Goal: Transaction & Acquisition: Obtain resource

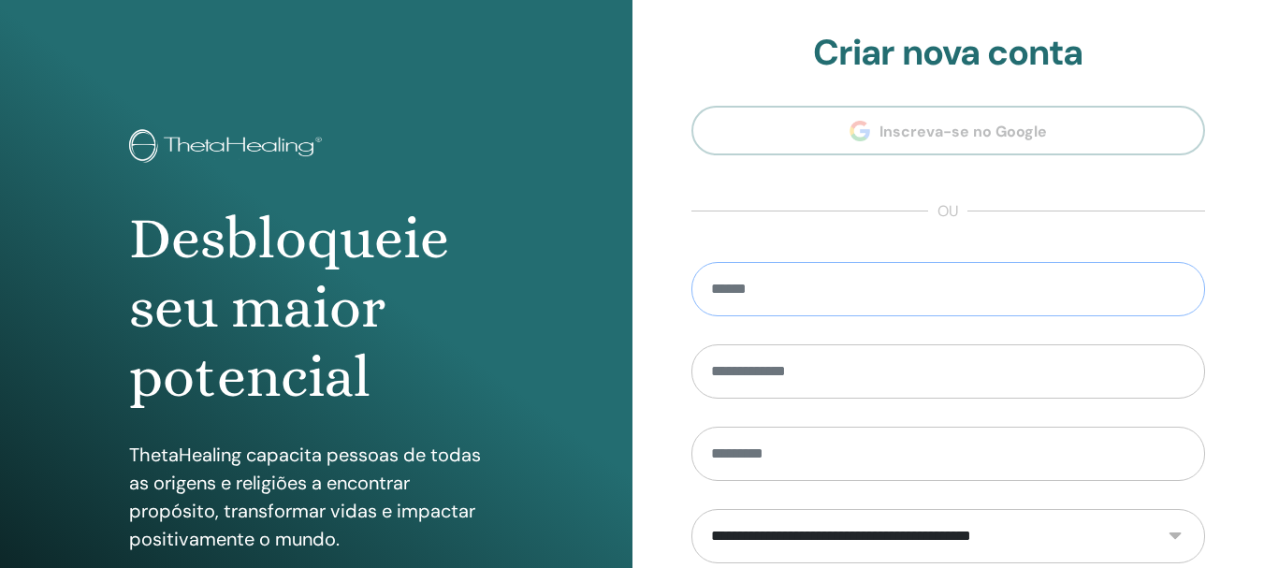
click at [791, 293] on input "email" at bounding box center [948, 289] width 515 height 54
type input "*"
click at [940, 221] on font "ou" at bounding box center [948, 211] width 21 height 20
click at [887, 240] on section "**********" at bounding box center [948, 423] width 515 height 783
click at [832, 287] on input "email" at bounding box center [948, 289] width 515 height 54
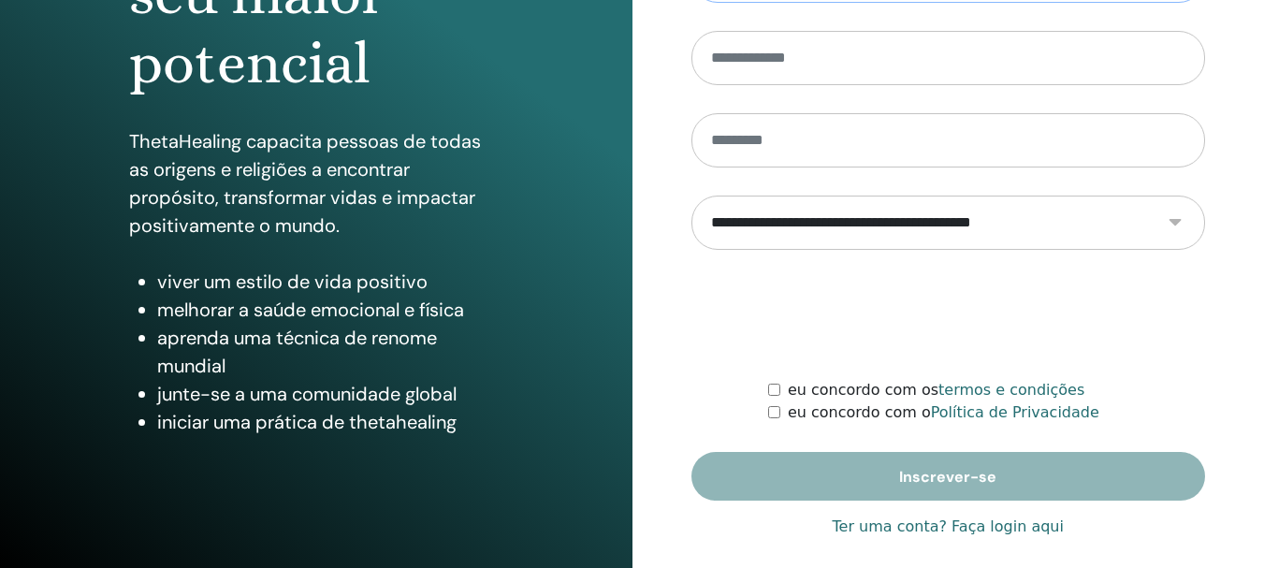
scroll to position [330, 0]
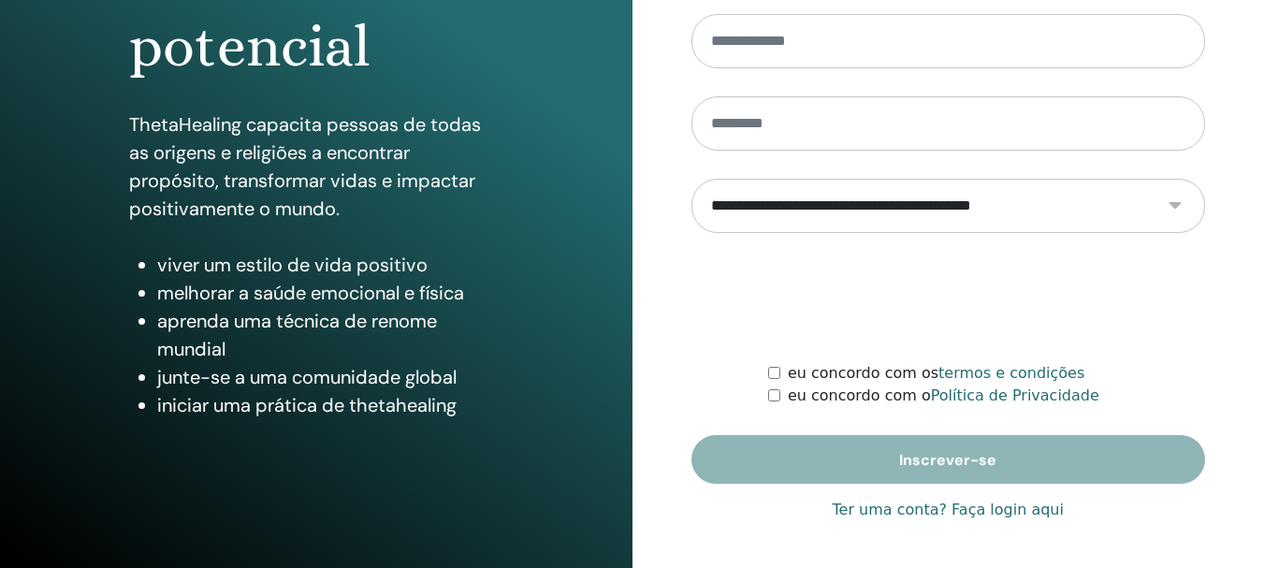
type input "**********"
click at [988, 513] on font "Ter uma conta? Faça login aqui" at bounding box center [948, 510] width 231 height 18
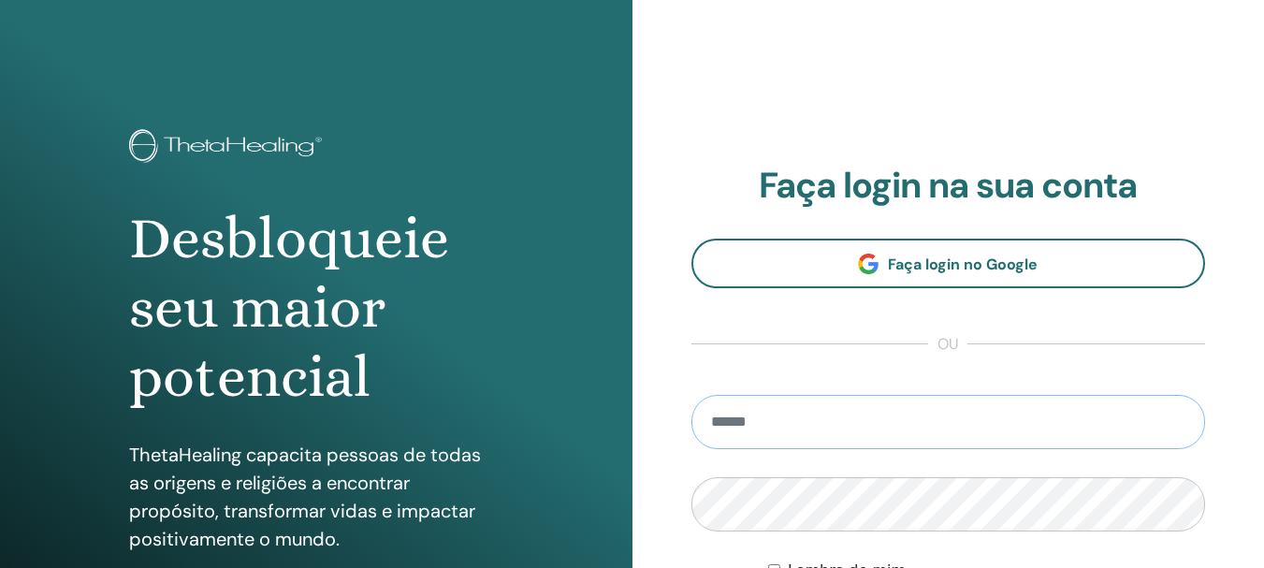
click at [779, 423] on input "email" at bounding box center [948, 422] width 515 height 54
type input "**********"
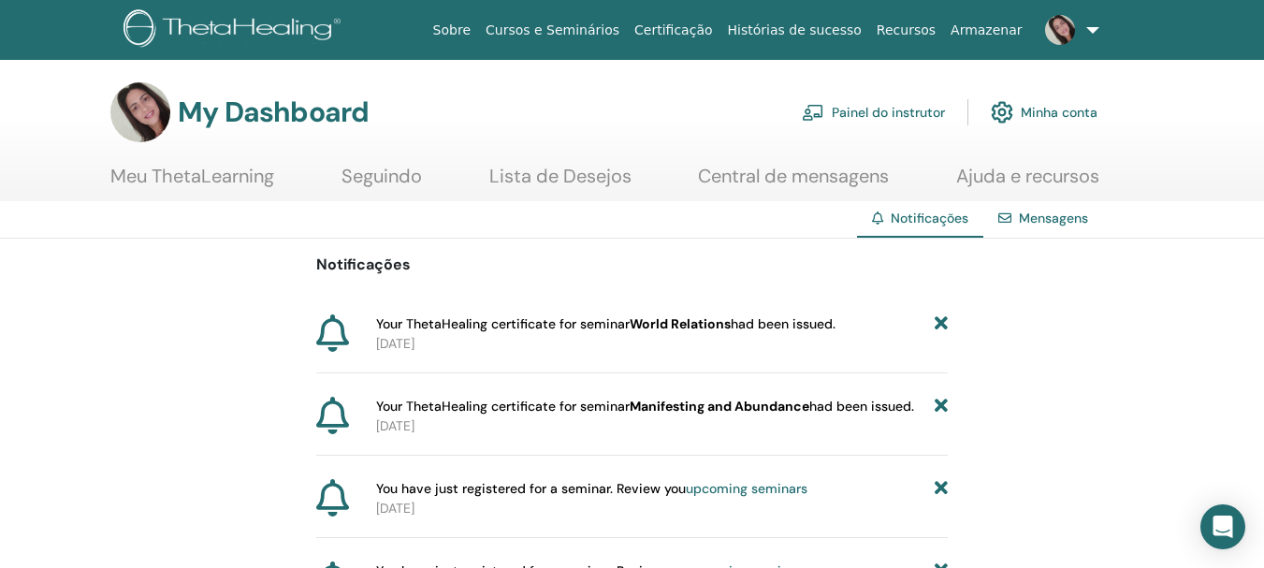
click at [709, 22] on link "Certificação" at bounding box center [673, 30] width 93 height 35
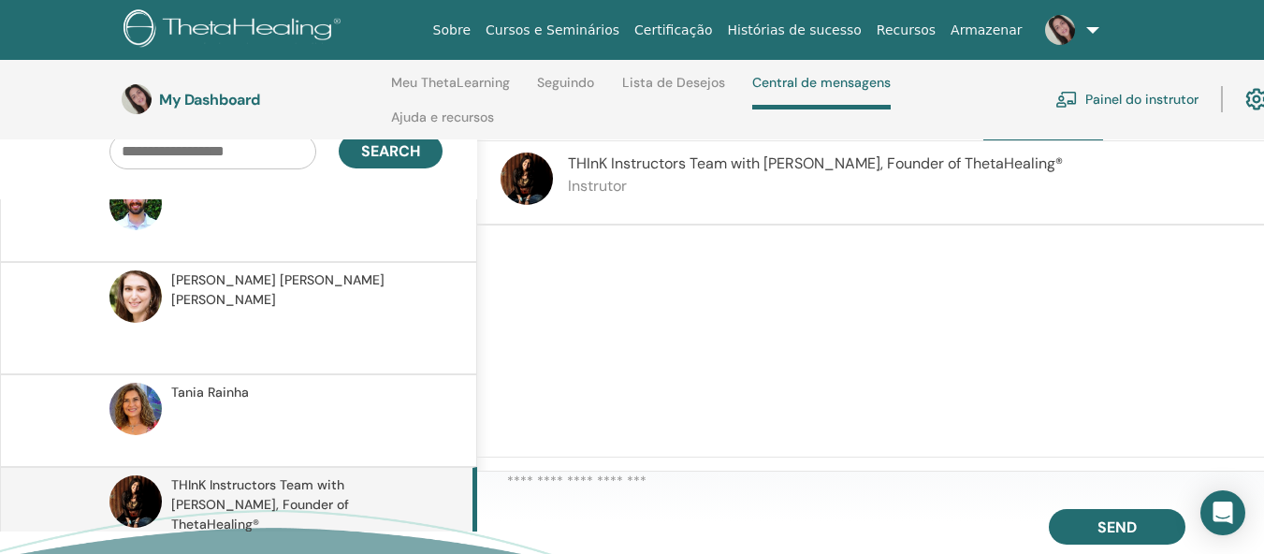
scroll to position [153, 0]
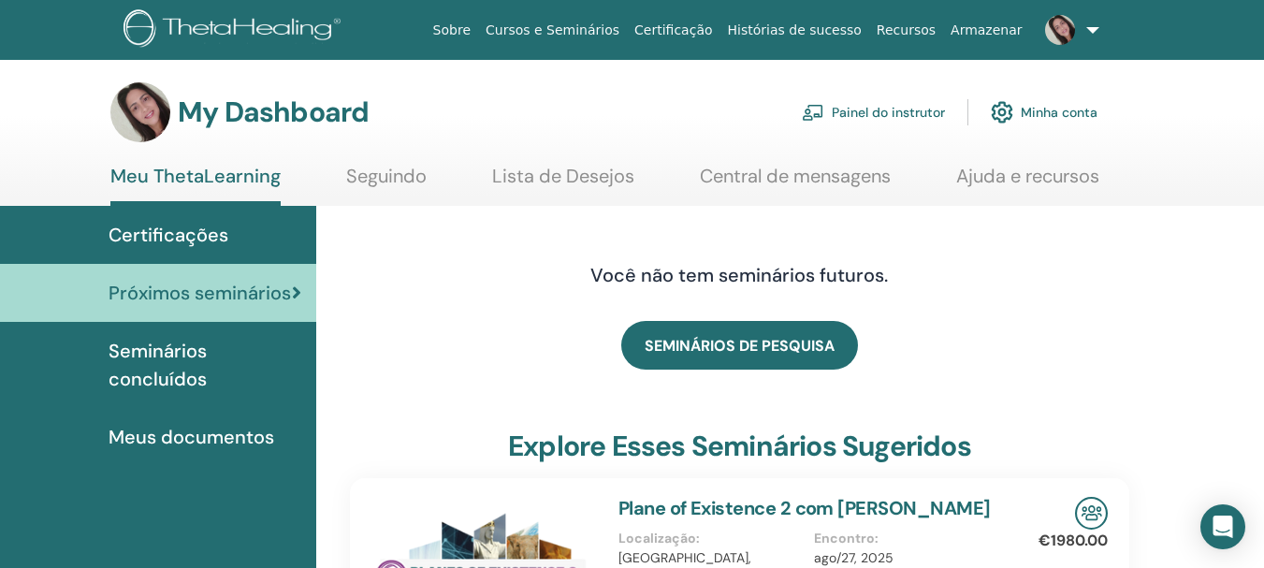
click at [140, 434] on span "Meus documentos" at bounding box center [192, 437] width 166 height 28
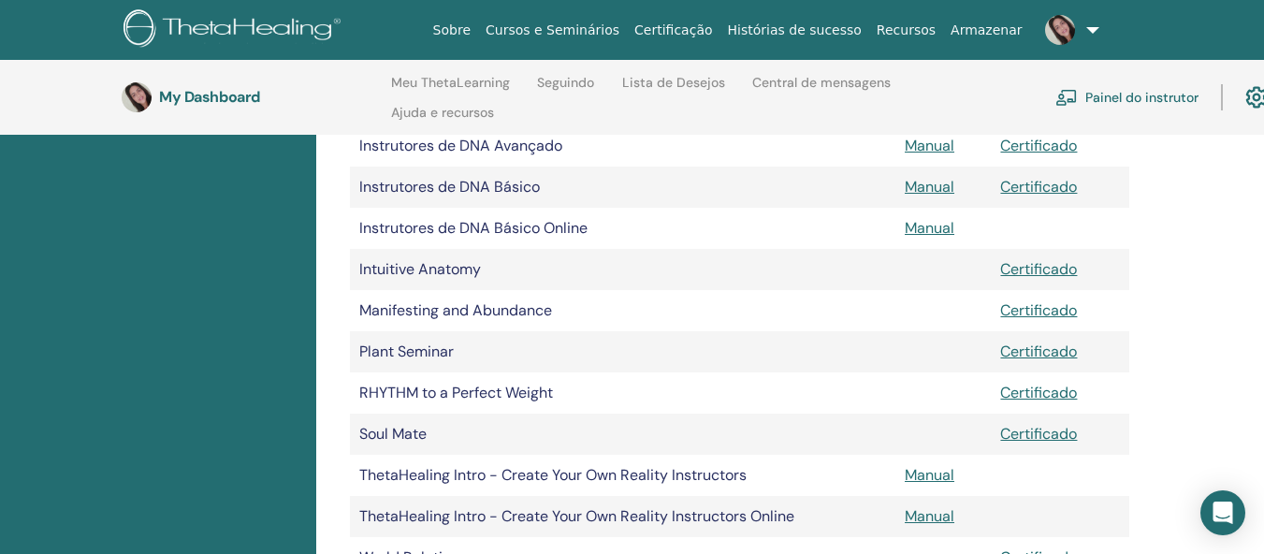
scroll to position [636, 0]
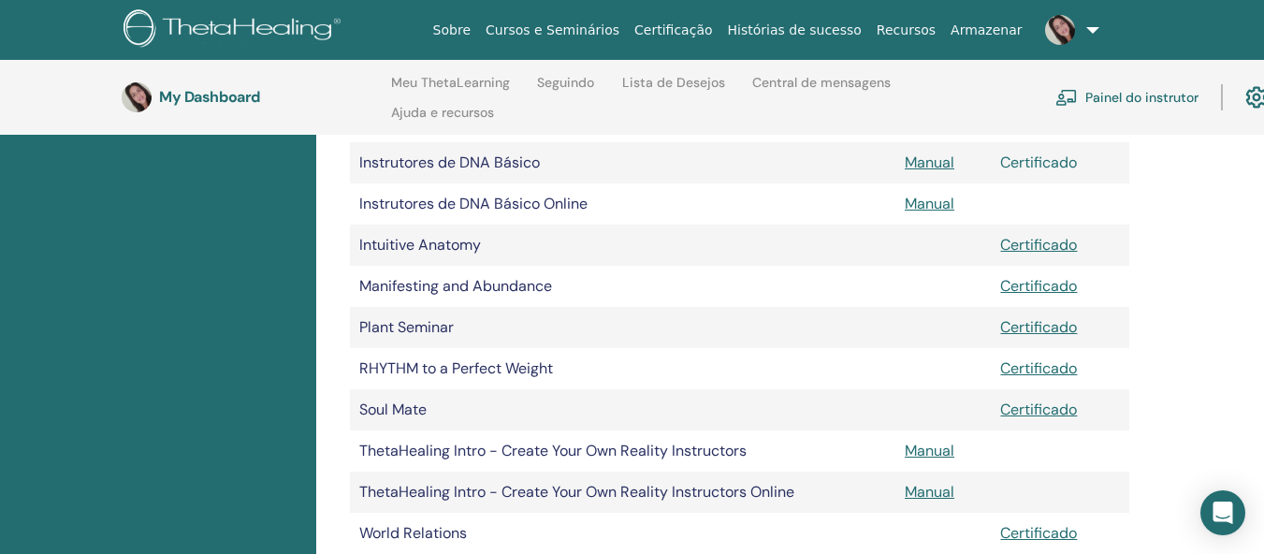
click at [1053, 154] on link "Certificado" at bounding box center [1038, 163] width 77 height 20
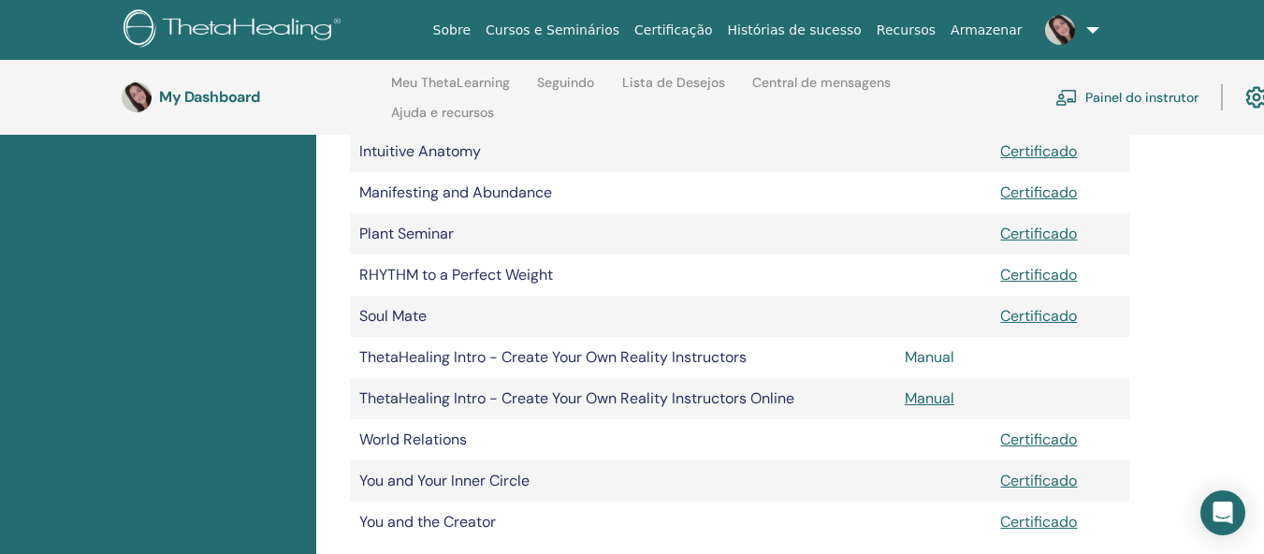
click at [943, 352] on link "Manual" at bounding box center [930, 357] width 50 height 20
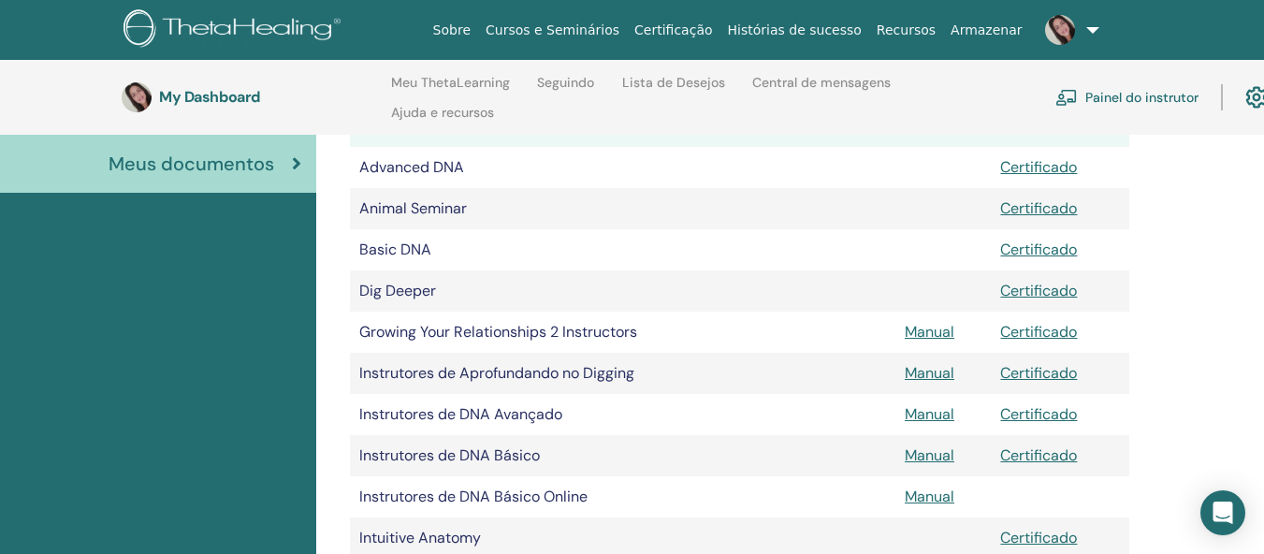
scroll to position [356, 0]
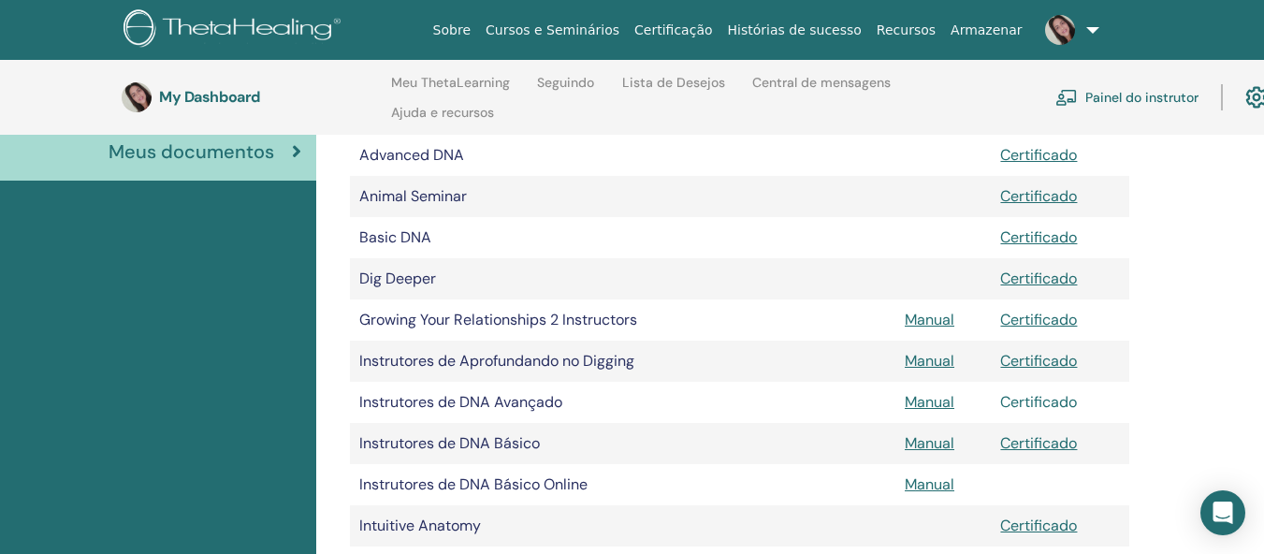
click at [1043, 399] on link "Certificado" at bounding box center [1038, 402] width 77 height 20
click at [1060, 400] on link "Certificado" at bounding box center [1038, 402] width 77 height 20
click at [1062, 357] on link "Certificado" at bounding box center [1038, 361] width 77 height 20
click at [1203, 261] on div "Meus documentos Documento Manuais Certificados Advanced DNA Certificado Animal …" at bounding box center [790, 533] width 948 height 1226
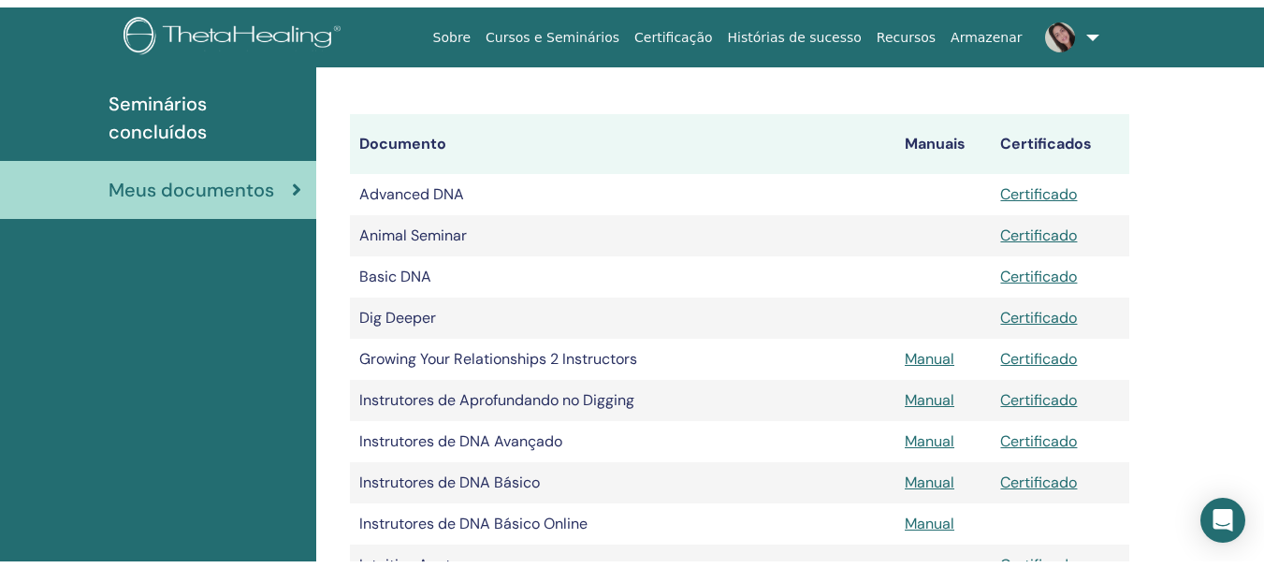
scroll to position [0, 0]
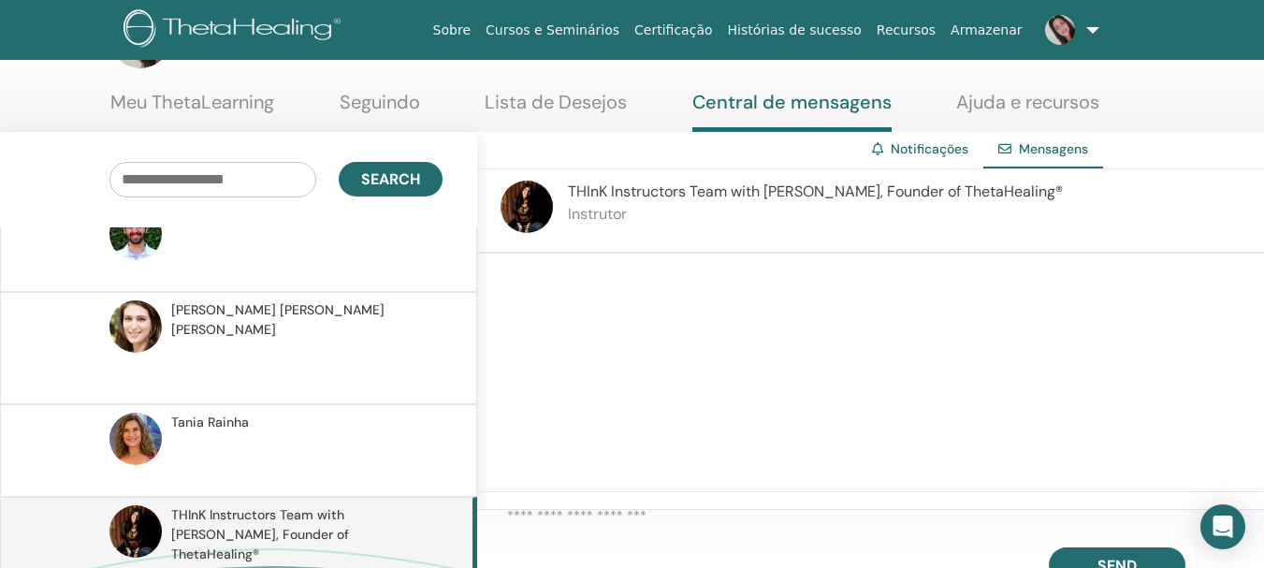
scroll to position [420, 0]
click at [603, 522] on textarea at bounding box center [885, 520] width 757 height 30
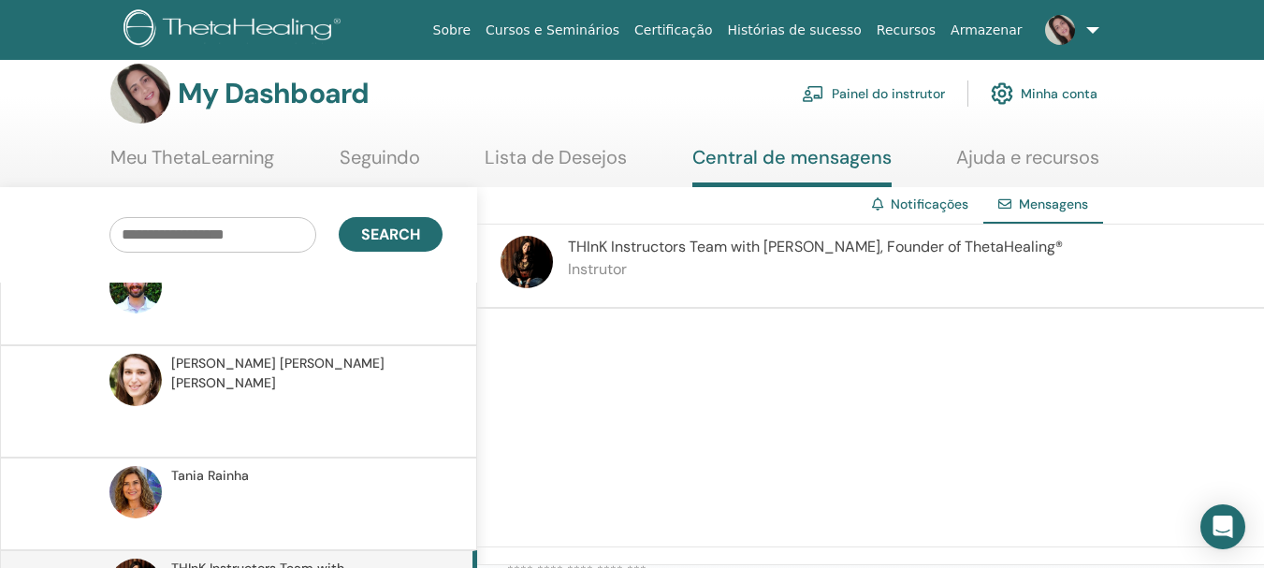
scroll to position [0, 0]
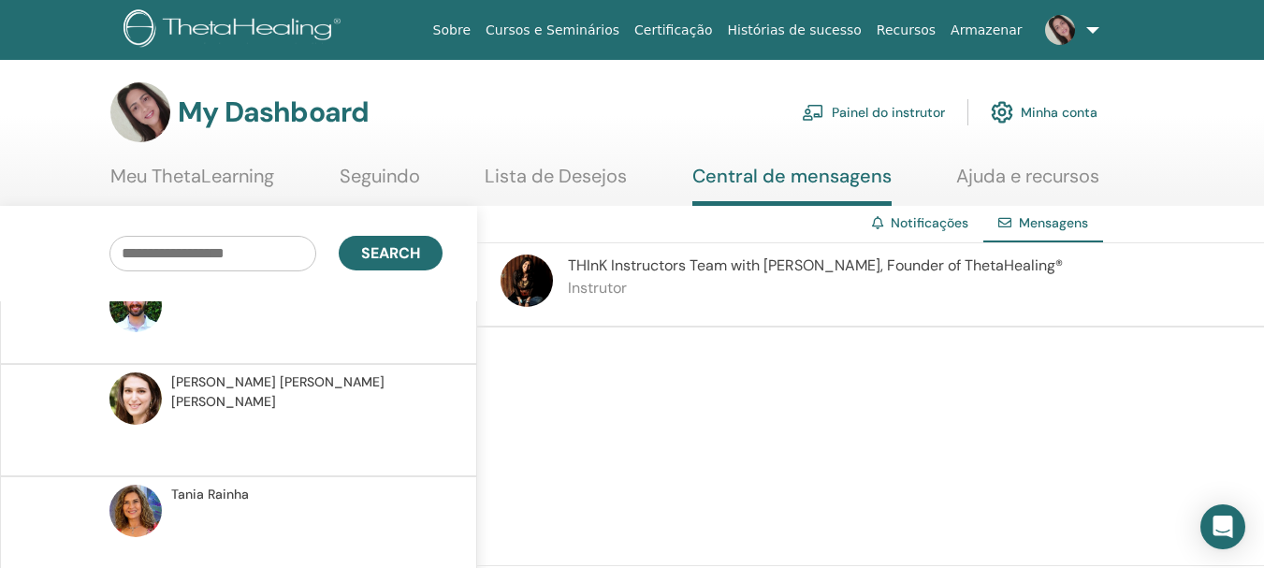
click at [582, 25] on link "Cursos e Seminários" at bounding box center [552, 30] width 149 height 35
